Goal: Navigation & Orientation: Find specific page/section

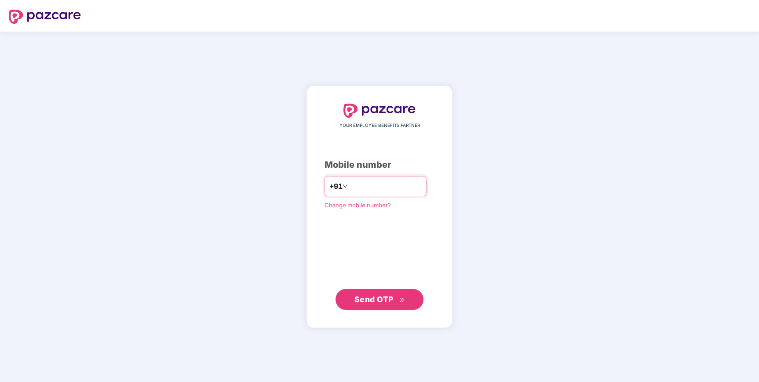
type input "**********"
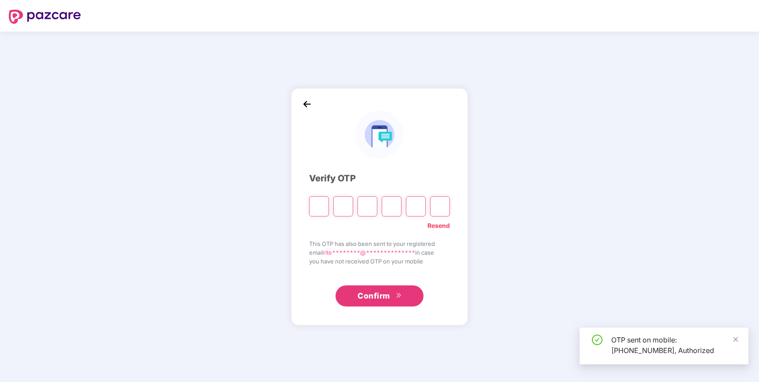
type input "*"
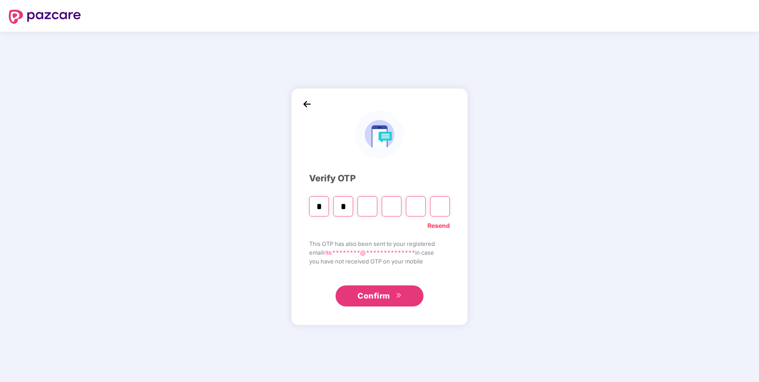
type input "*"
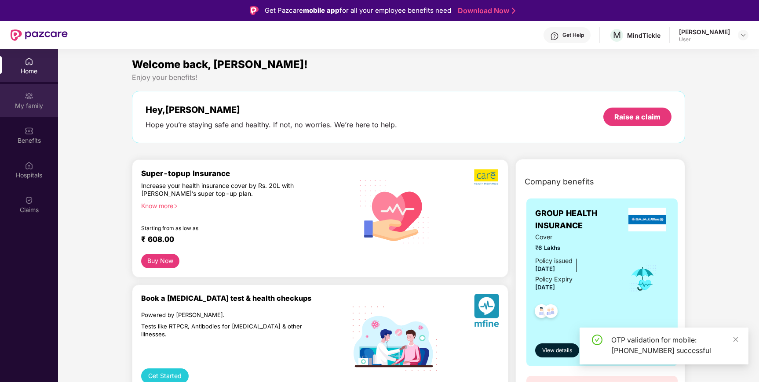
click at [41, 103] on div "My family" at bounding box center [29, 106] width 58 height 9
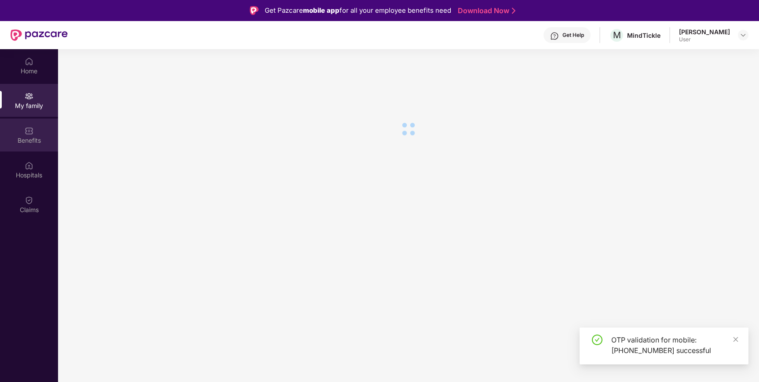
click at [41, 136] on div "Benefits" at bounding box center [29, 140] width 58 height 9
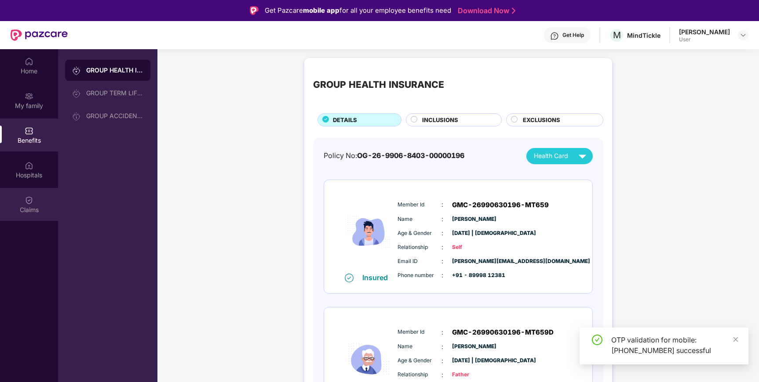
click at [25, 198] on img at bounding box center [29, 200] width 9 height 9
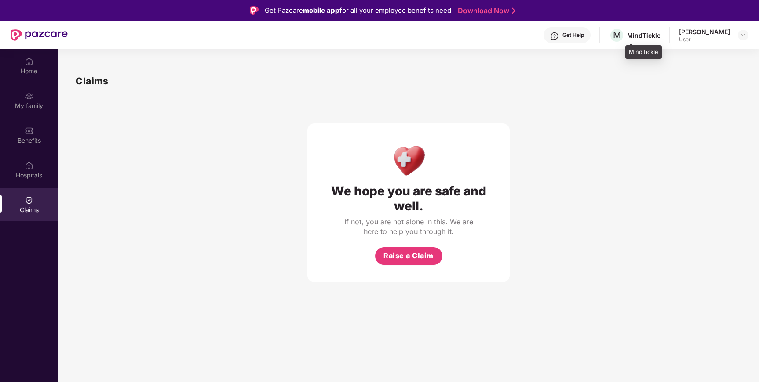
click at [653, 37] on div "MindTickle" at bounding box center [643, 35] width 33 height 8
click at [34, 66] on div "Home" at bounding box center [29, 65] width 58 height 33
